Goal: Navigation & Orientation: Find specific page/section

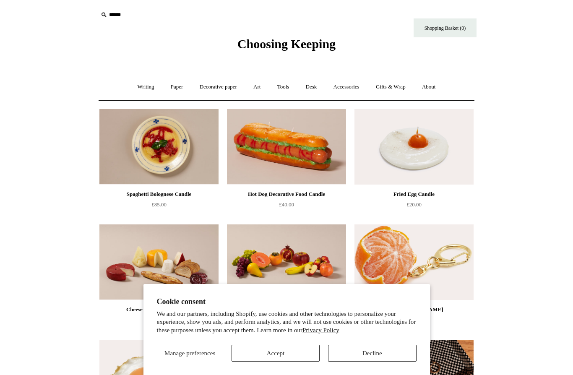
click at [375, 352] on button "Decline" at bounding box center [372, 353] width 88 height 17
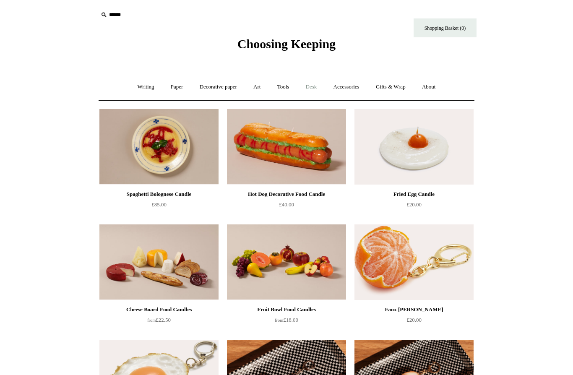
click at [316, 83] on link "Desk +" at bounding box center [311, 87] width 26 height 22
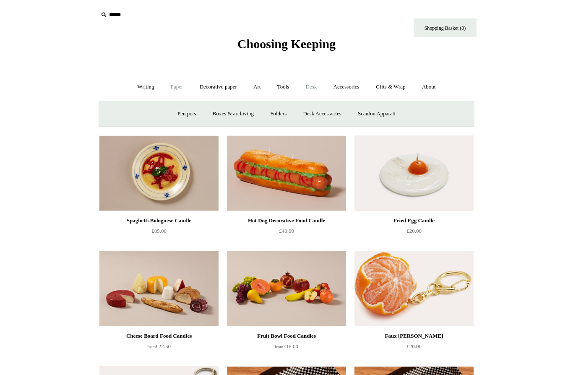
click at [178, 86] on link "Paper +" at bounding box center [177, 87] width 28 height 22
click at [161, 112] on link "Notebooks +" at bounding box center [169, 114] width 39 height 22
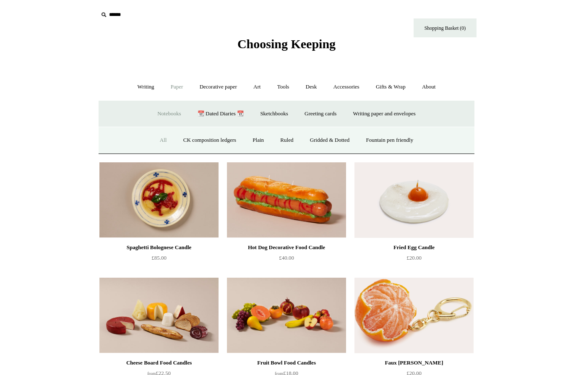
click at [159, 140] on link "All" at bounding box center [163, 140] width 22 height 22
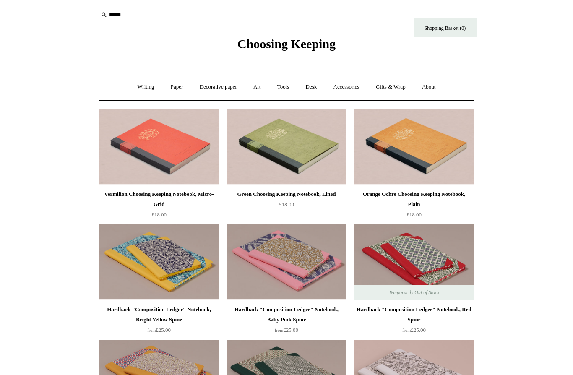
click at [256, 42] on span "Choosing Keeping" at bounding box center [286, 44] width 98 height 14
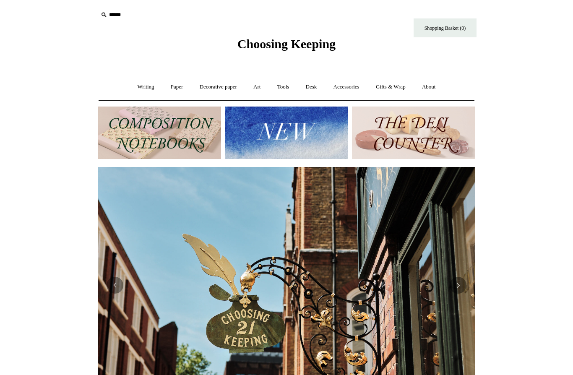
scroll to position [0, 753]
